Goal: Transaction & Acquisition: Obtain resource

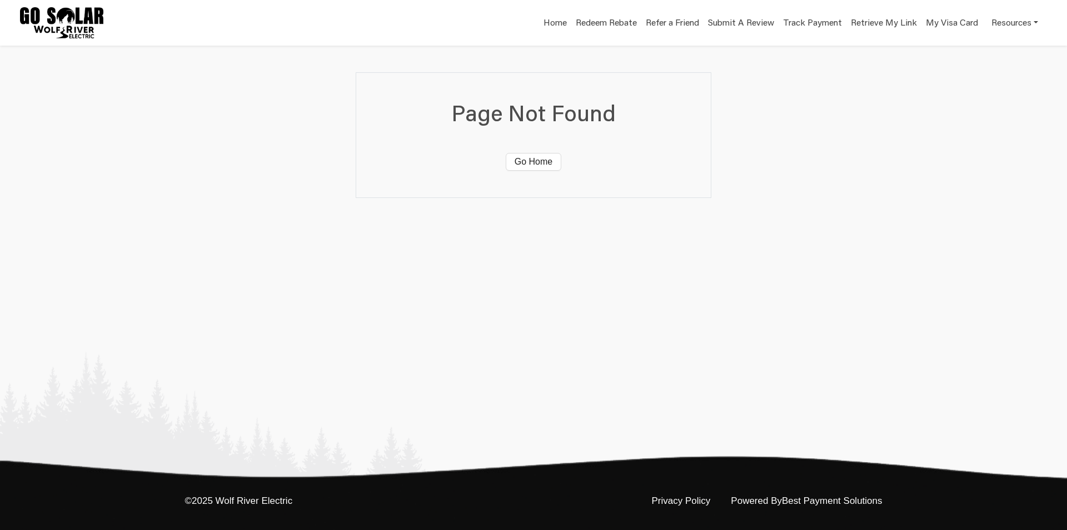
click at [93, 27] on img at bounding box center [61, 22] width 83 height 31
click at [600, 23] on link "Redeem Rebate" at bounding box center [604, 24] width 66 height 16
click at [598, 16] on link "Redeem Rebate" at bounding box center [604, 24] width 66 height 16
click at [556, 24] on link "Home" at bounding box center [555, 24] width 24 height 16
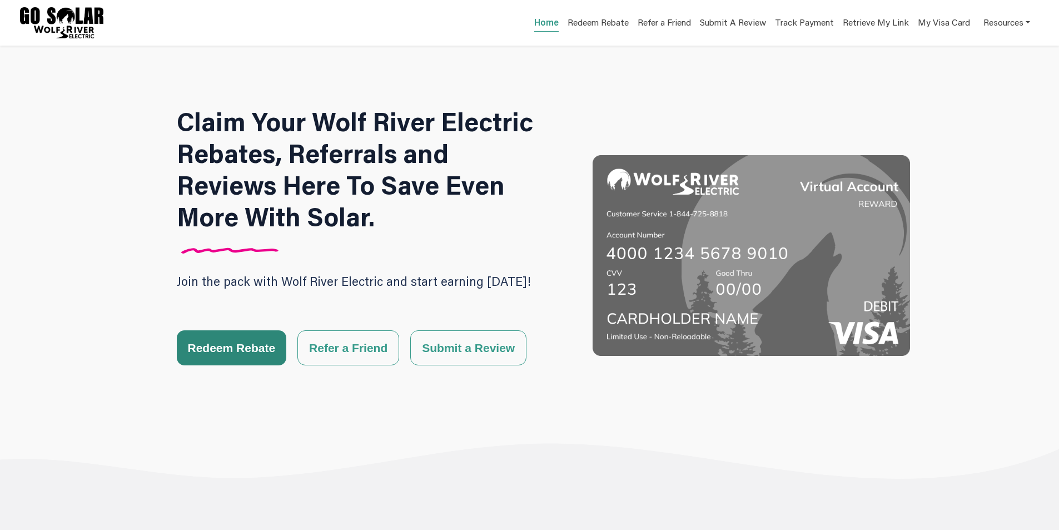
click at [255, 359] on button "Redeem Rebate" at bounding box center [232, 347] width 110 height 35
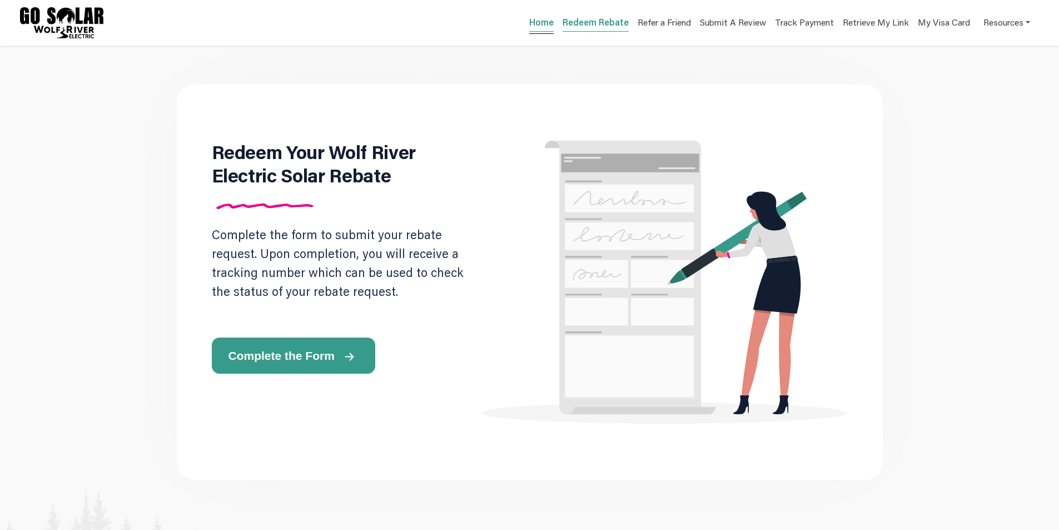
click at [545, 27] on link "Home" at bounding box center [541, 24] width 24 height 16
